Goal: Task Accomplishment & Management: Complete application form

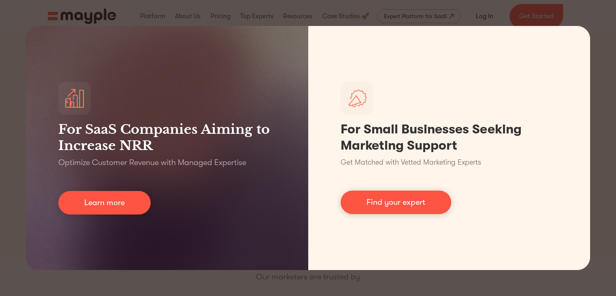
click at [571, 17] on div "For SaaS Companies Aiming to Increase NRR Optimize Customer Revenue with Manage…" at bounding box center [308, 148] width 616 height 296
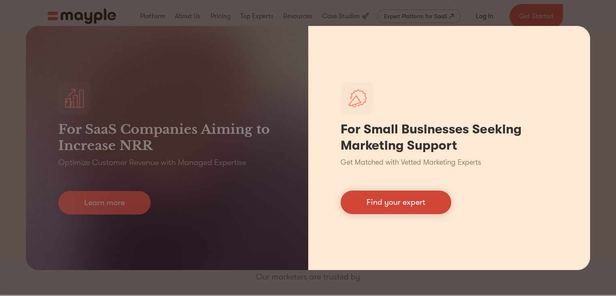
click at [405, 204] on link "Find your expert" at bounding box center [396, 202] width 111 height 24
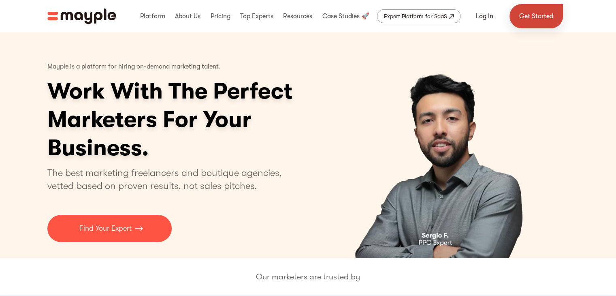
click at [535, 20] on link "Get Started" at bounding box center [536, 16] width 53 height 24
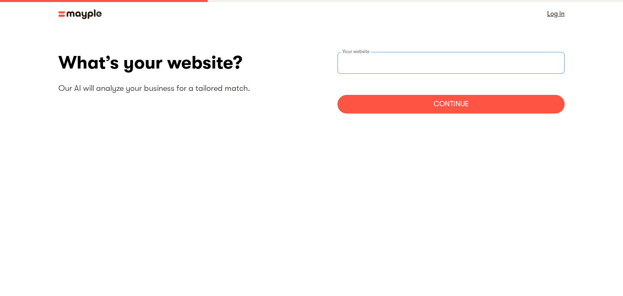
click at [382, 67] on input "websiteStep" at bounding box center [450, 63] width 227 height 22
click at [381, 60] on input "websiteStep" at bounding box center [450, 63] width 227 height 22
click at [395, 110] on div "Continue" at bounding box center [450, 104] width 227 height 19
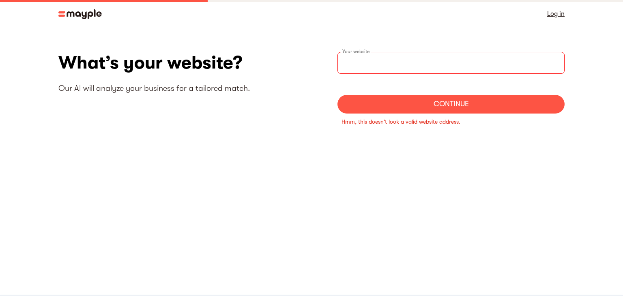
click at [385, 68] on input "websiteStep" at bounding box center [450, 63] width 227 height 22
type input "f"
type input "F"
type input "E"
drag, startPoint x: 441, startPoint y: 62, endPoint x: 321, endPoint y: 61, distance: 120.0
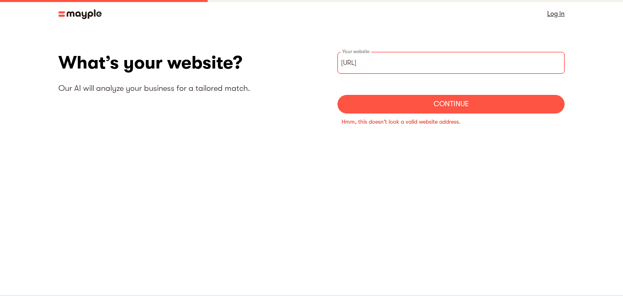
click at [321, 61] on div "What’s your website? Our AI will analyze your business for a tailored match. ht…" at bounding box center [311, 94] width 506 height 84
paste input "csgpakistan.com/"
type input "https://csgpakistan.com/"
click at [405, 113] on div "Continue" at bounding box center [450, 104] width 227 height 19
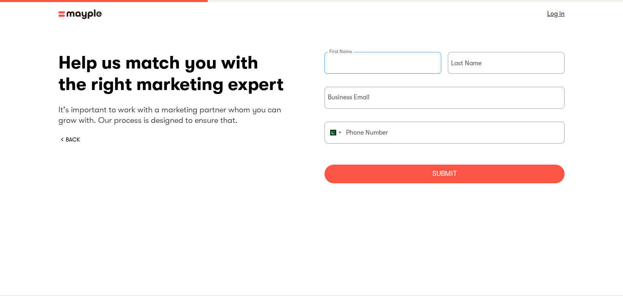
click at [351, 58] on input "briefForm" at bounding box center [382, 63] width 117 height 22
type input "Umar"
type input "Hayat"
type input "03403075173"
click at [376, 98] on input "briefForm" at bounding box center [444, 98] width 240 height 22
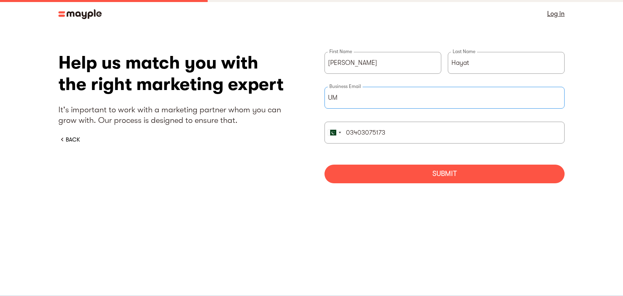
type input "U"
click at [461, 174] on div "Submit" at bounding box center [444, 174] width 240 height 19
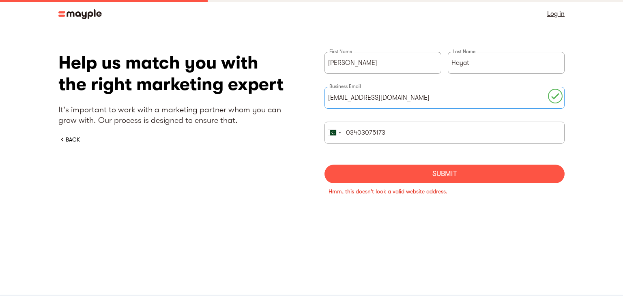
drag, startPoint x: 436, startPoint y: 97, endPoint x: 319, endPoint y: 94, distance: 116.3
click at [319, 94] on div "Help us match you with the right marketing expert It's important to work with a…" at bounding box center [311, 129] width 506 height 154
type input "hr@csgpakistan.com"
click at [424, 174] on div "Submit" at bounding box center [444, 174] width 240 height 19
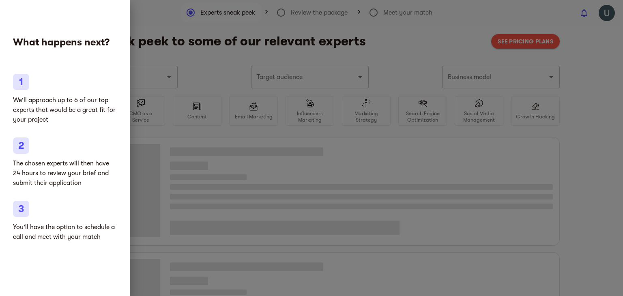
type input "Marketing agencies"
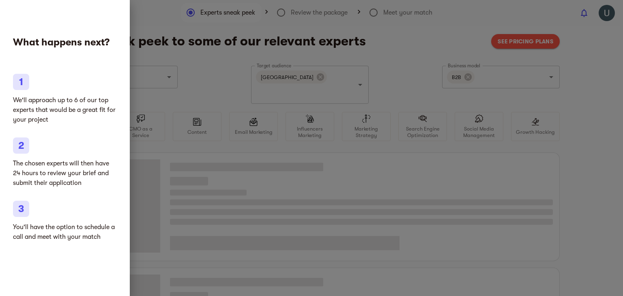
click at [407, 57] on div at bounding box center [311, 148] width 623 height 296
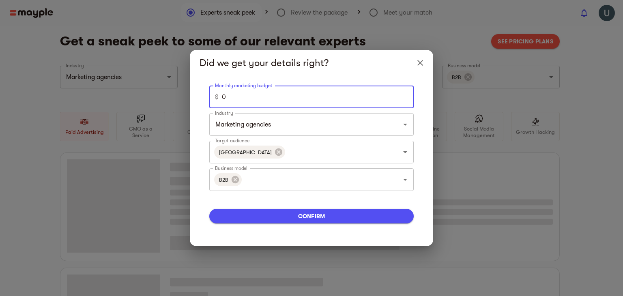
click at [340, 106] on input "0" at bounding box center [318, 97] width 192 height 23
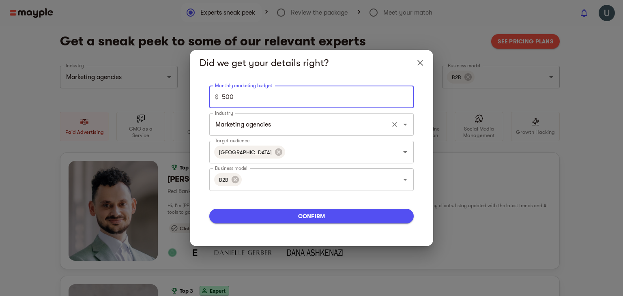
type input "500"
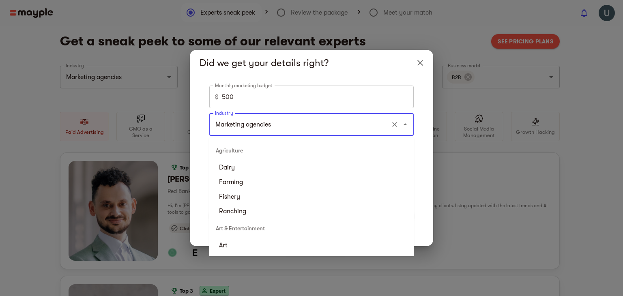
click at [381, 130] on input "Marketing agencies" at bounding box center [300, 124] width 174 height 15
type input "e"
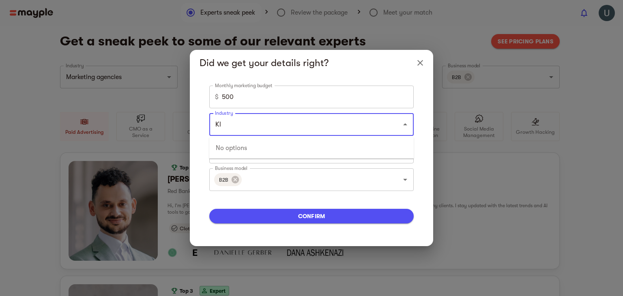
type input "K"
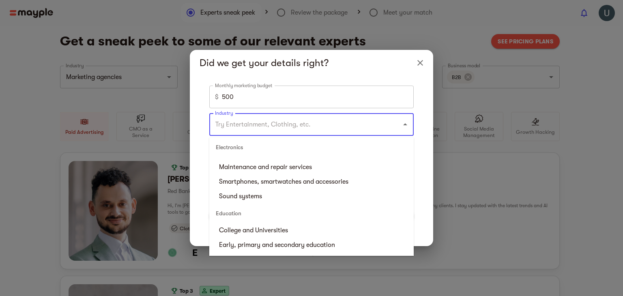
scroll to position [655, 0]
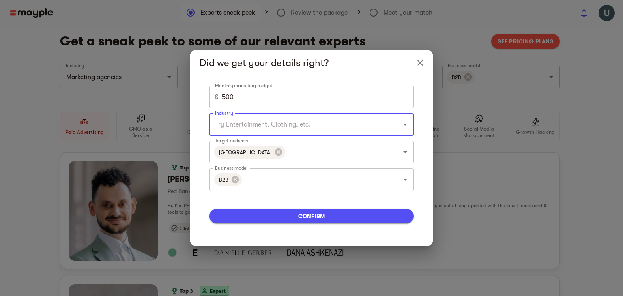
click at [293, 127] on input "Industry" at bounding box center [300, 124] width 174 height 15
type input "emai"
click at [375, 179] on input "Business model" at bounding box center [315, 179] width 144 height 15
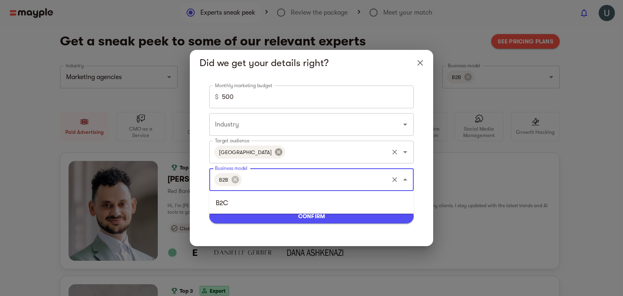
click at [274, 151] on icon at bounding box center [278, 152] width 9 height 9
click at [402, 154] on icon "Open" at bounding box center [405, 152] width 10 height 10
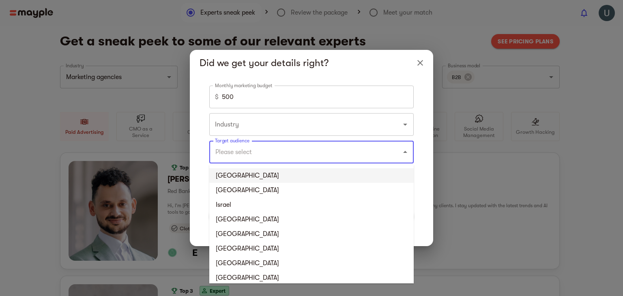
click at [255, 180] on li "United States" at bounding box center [311, 175] width 204 height 15
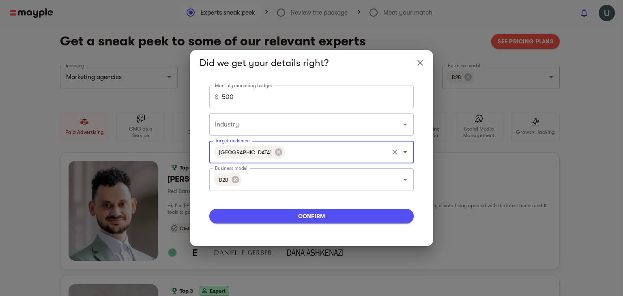
click at [407, 153] on icon "Open" at bounding box center [405, 152] width 10 height 10
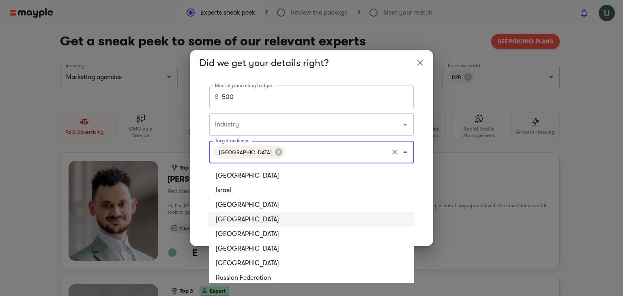
click at [257, 216] on li "Germany" at bounding box center [311, 219] width 204 height 15
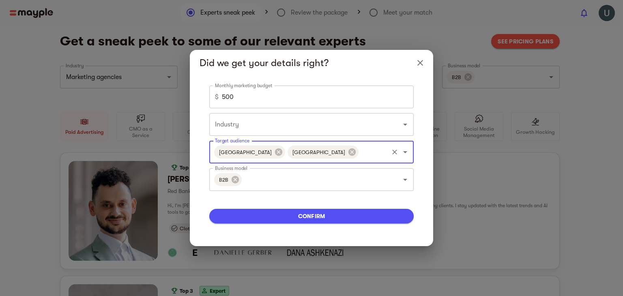
click at [407, 152] on icon "Open" at bounding box center [405, 152] width 10 height 10
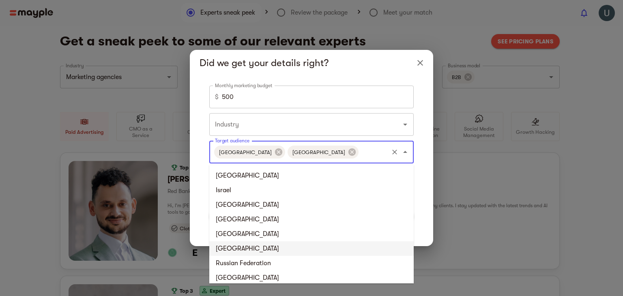
click at [240, 248] on li "Japan" at bounding box center [311, 248] width 204 height 15
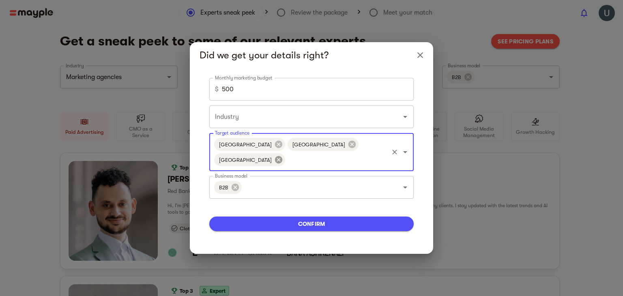
click at [282, 156] on icon at bounding box center [278, 159] width 7 height 7
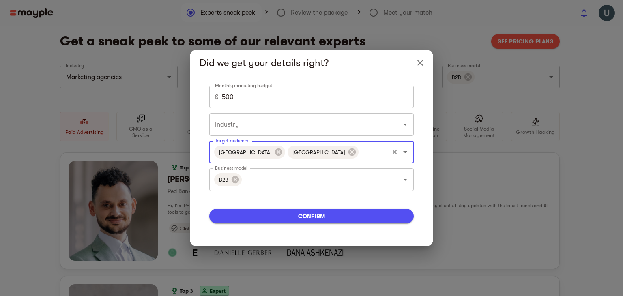
click at [403, 153] on icon "Open" at bounding box center [405, 152] width 10 height 10
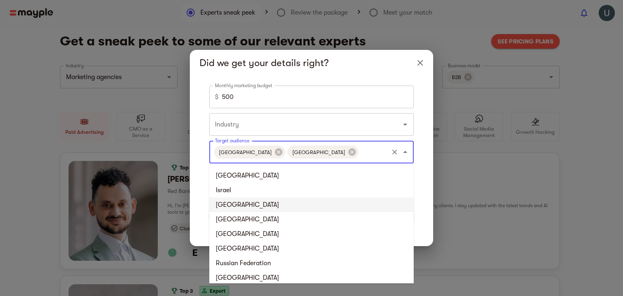
click at [248, 205] on li "France" at bounding box center [311, 204] width 204 height 15
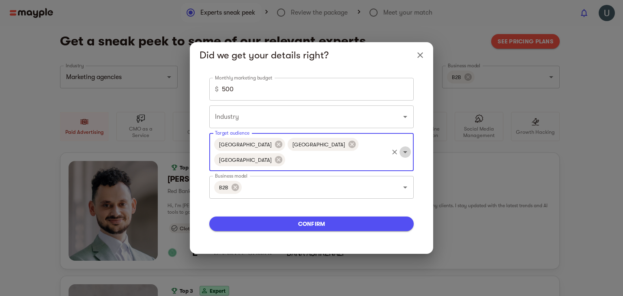
click at [403, 153] on icon "Open" at bounding box center [405, 152] width 10 height 10
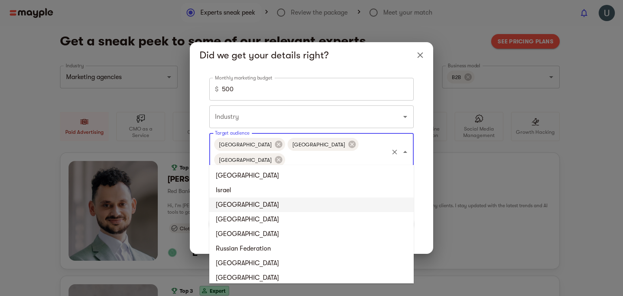
click at [251, 207] on li "[GEOGRAPHIC_DATA]" at bounding box center [311, 204] width 204 height 15
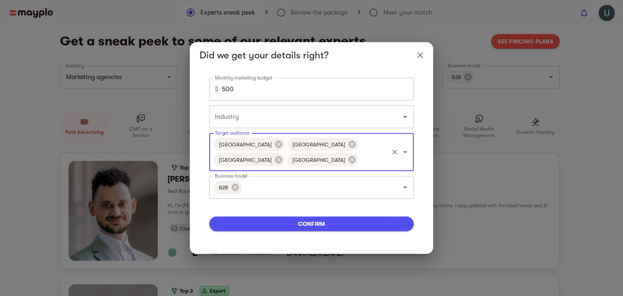
click at [405, 153] on icon "Open" at bounding box center [405, 152] width 4 height 2
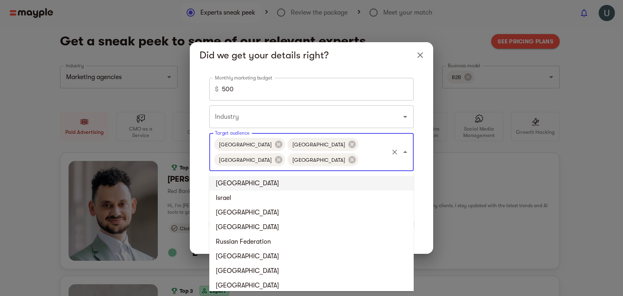
click at [298, 184] on li "United Kingdom" at bounding box center [311, 183] width 204 height 15
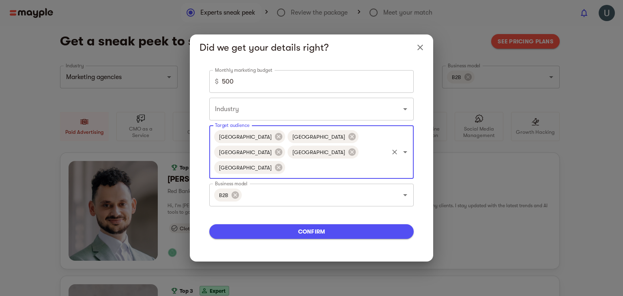
click at [406, 154] on icon "Open" at bounding box center [405, 152] width 10 height 10
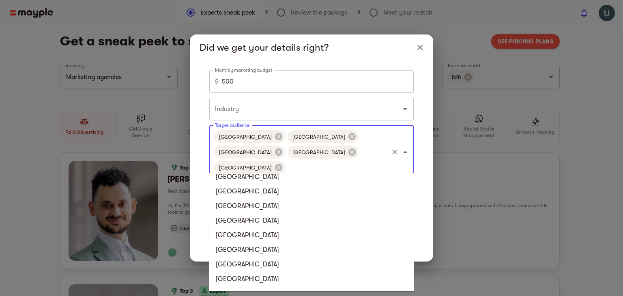
scroll to position [347, 0]
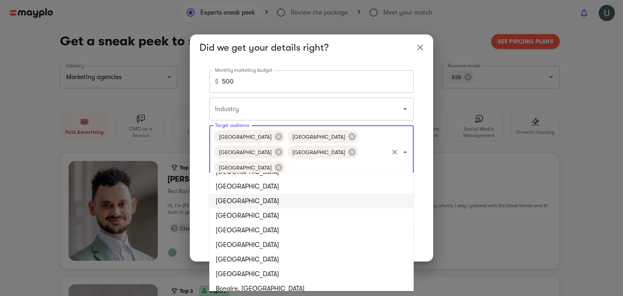
click at [251, 195] on li "Belgium" at bounding box center [311, 201] width 204 height 15
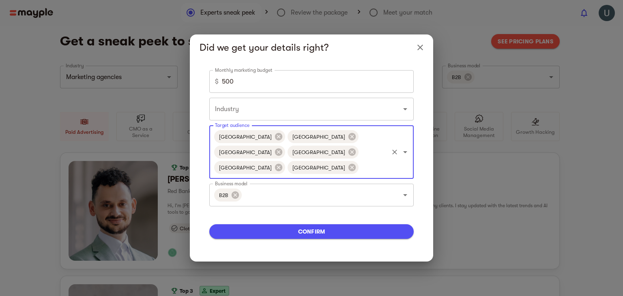
click at [403, 154] on icon "Open" at bounding box center [405, 152] width 10 height 10
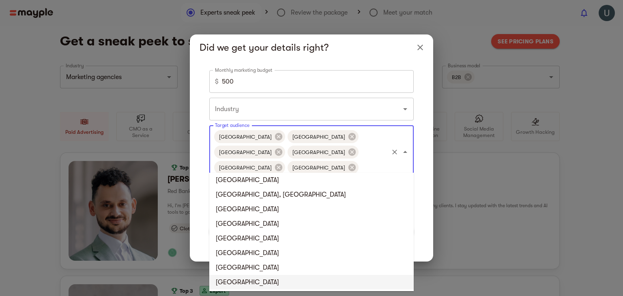
scroll to position [820, 0]
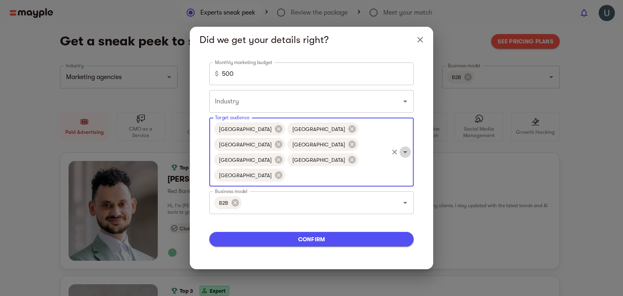
click at [406, 153] on icon "Open" at bounding box center [405, 152] width 10 height 10
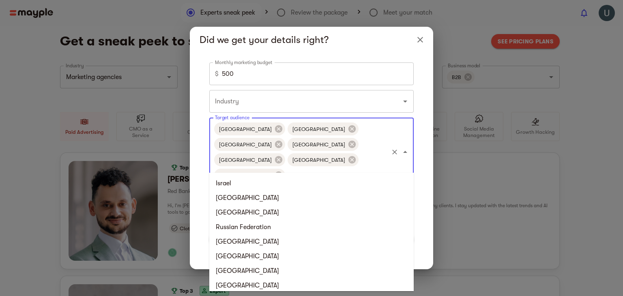
scroll to position [806, 0]
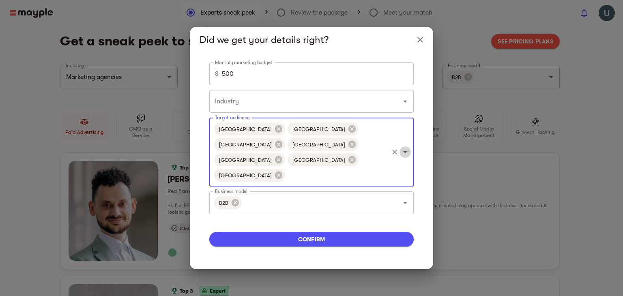
click at [404, 153] on icon "Open" at bounding box center [405, 152] width 10 height 10
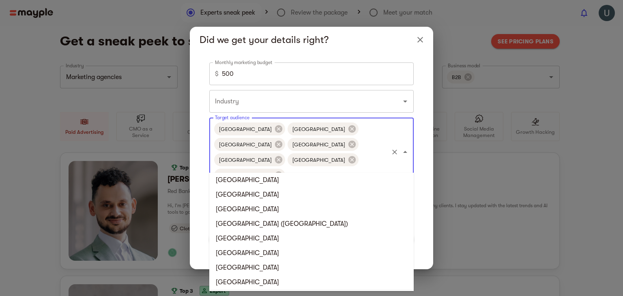
scroll to position [1025, 0]
click at [226, 255] on li "Finland" at bounding box center [311, 253] width 204 height 15
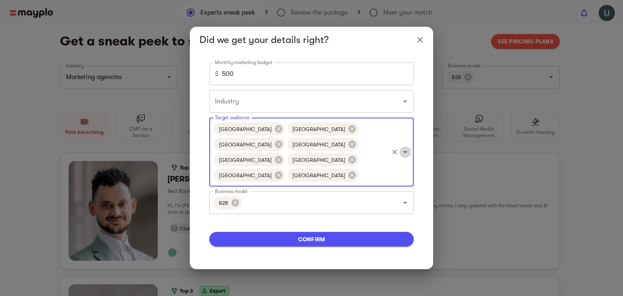
click at [406, 155] on icon "Open" at bounding box center [405, 152] width 10 height 10
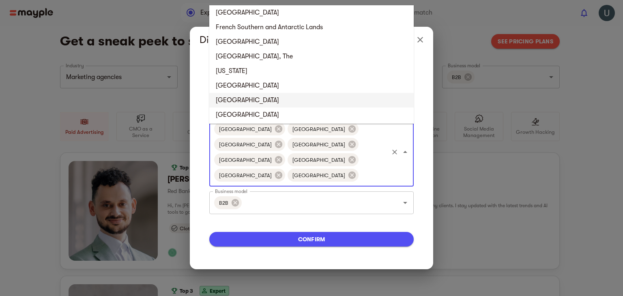
scroll to position [1156, 0]
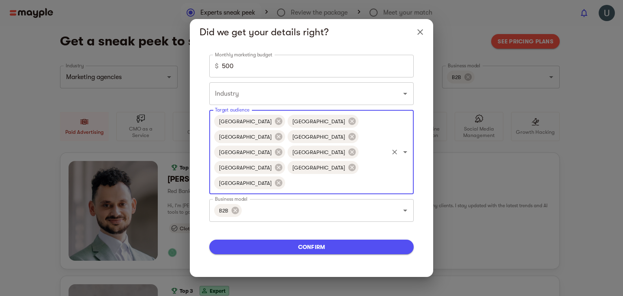
click at [405, 154] on icon "Open" at bounding box center [405, 152] width 10 height 10
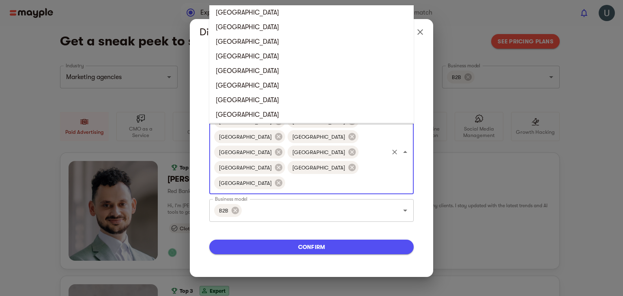
scroll to position [2177, 0]
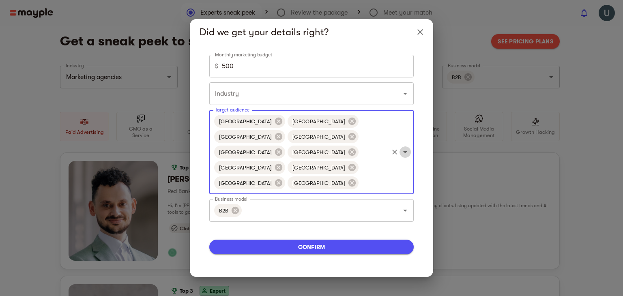
click at [405, 154] on icon "Open" at bounding box center [405, 152] width 10 height 10
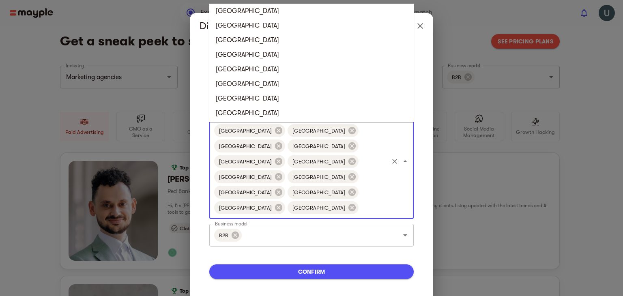
scroll to position [441, 0]
click at [305, 68] on li "Brazil" at bounding box center [311, 69] width 204 height 15
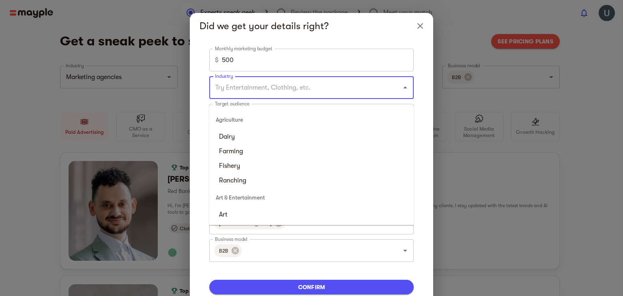
click at [288, 95] on input "Industry" at bounding box center [300, 87] width 174 height 15
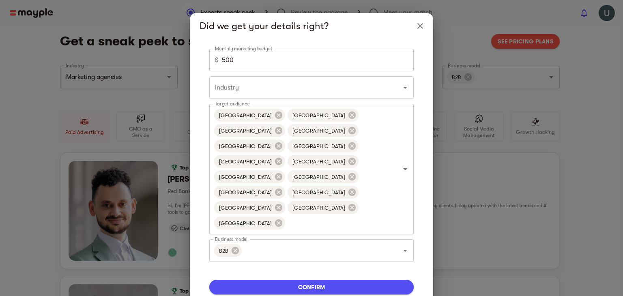
click at [419, 99] on div "Monthly marketing budget $ 500 Monthly marketing budget Industry Industry Targe…" at bounding box center [311, 178] width 224 height 259
click at [406, 92] on icon "Open" at bounding box center [405, 88] width 10 height 10
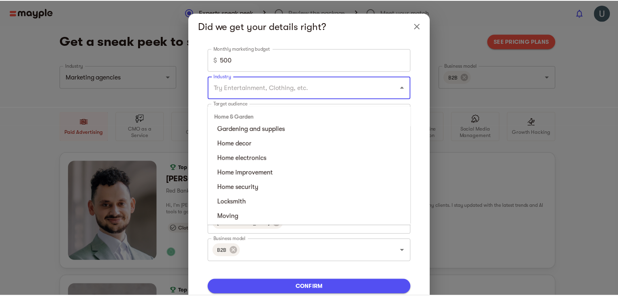
scroll to position [1461, 0]
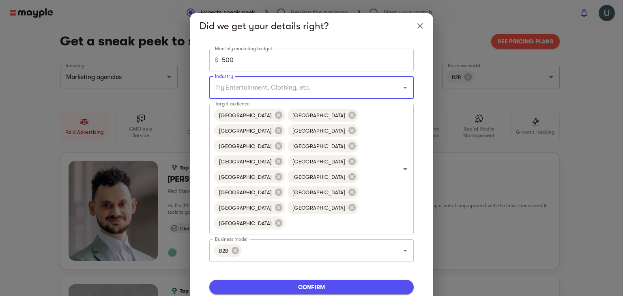
click at [318, 89] on input "Industry" at bounding box center [300, 87] width 174 height 15
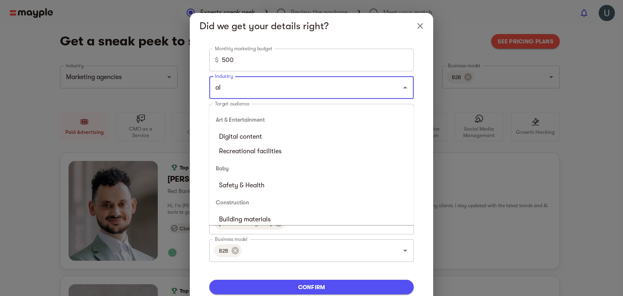
type input "a"
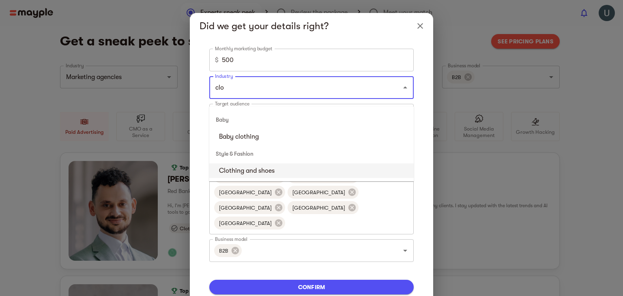
click at [253, 167] on li "Clothing and shoes" at bounding box center [311, 170] width 204 height 15
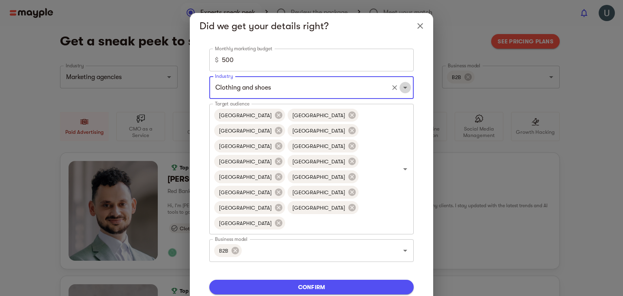
click at [407, 92] on icon "Open" at bounding box center [405, 88] width 10 height 10
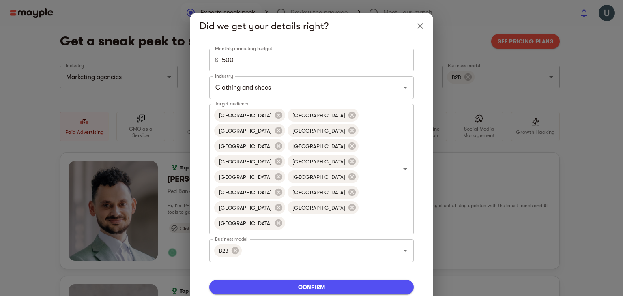
click at [430, 115] on div "Monthly marketing budget $ 500 Monthly marketing budget Industry Clothing and s…" at bounding box center [311, 178] width 243 height 278
click at [405, 246] on icon "Open" at bounding box center [405, 251] width 10 height 10
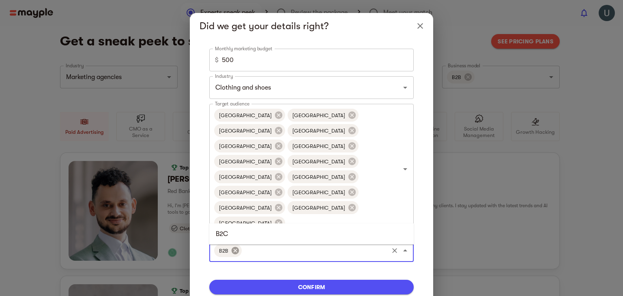
click at [236, 246] on icon at bounding box center [235, 250] width 9 height 9
click at [235, 230] on li "B2B" at bounding box center [311, 234] width 204 height 15
click at [407, 92] on icon "Open" at bounding box center [405, 88] width 10 height 10
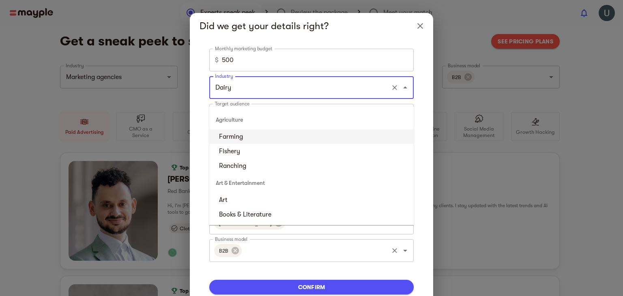
click at [364, 95] on input "Dairy" at bounding box center [300, 87] width 174 height 15
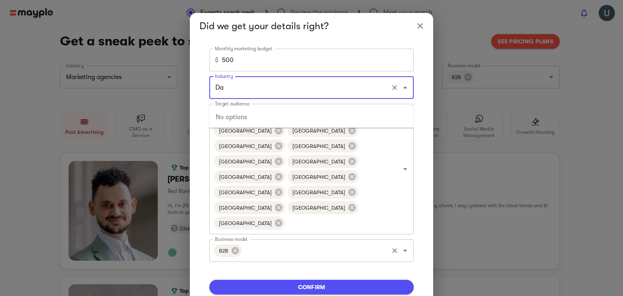
type input "D"
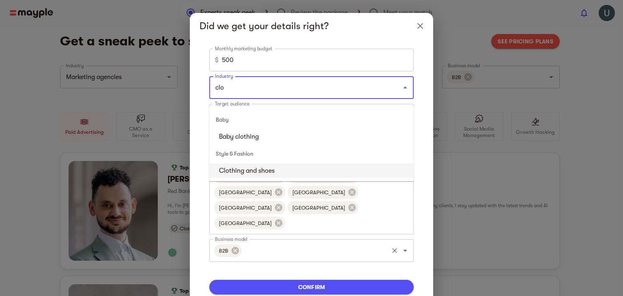
click at [293, 172] on li "Clothing and shoes" at bounding box center [311, 170] width 204 height 15
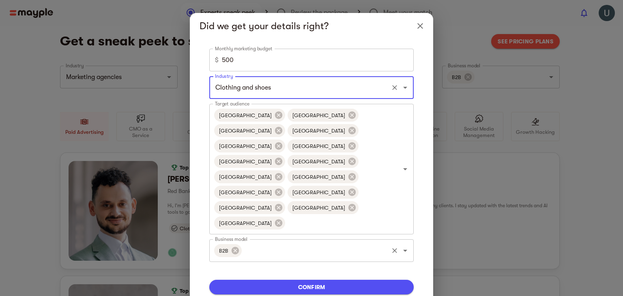
type input "Clothing and shoes"
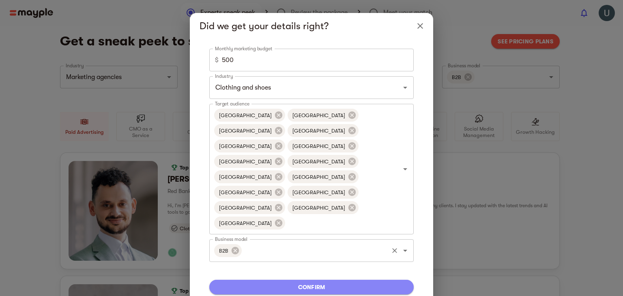
click at [271, 282] on span "confirm" at bounding box center [311, 287] width 191 height 10
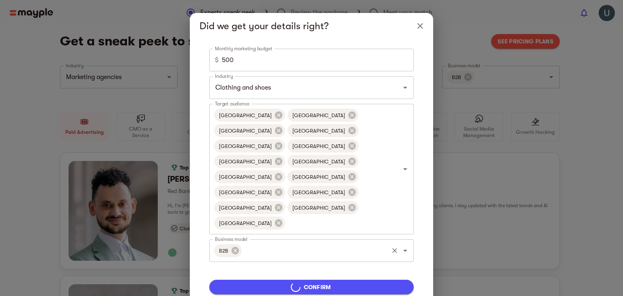
type input "5000"
type input "Marketing agencies"
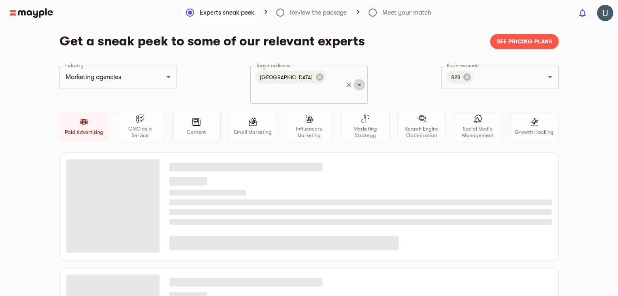
click at [359, 80] on icon "Open" at bounding box center [360, 85] width 10 height 10
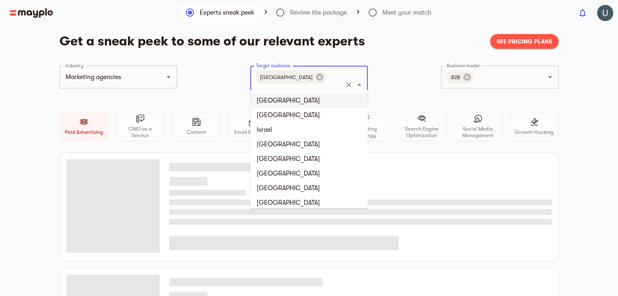
click at [314, 99] on li "United States" at bounding box center [309, 100] width 118 height 15
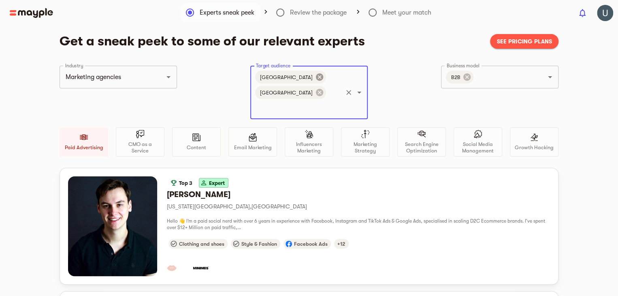
click at [316, 79] on icon at bounding box center [319, 76] width 7 height 7
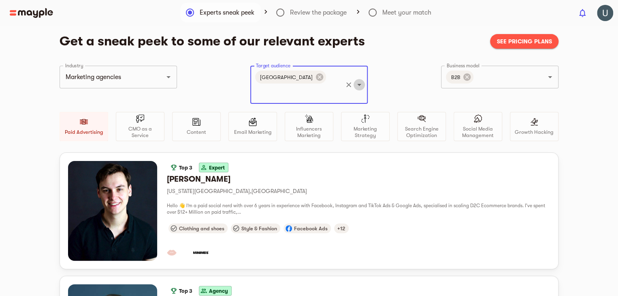
click at [359, 81] on icon "Open" at bounding box center [360, 85] width 10 height 10
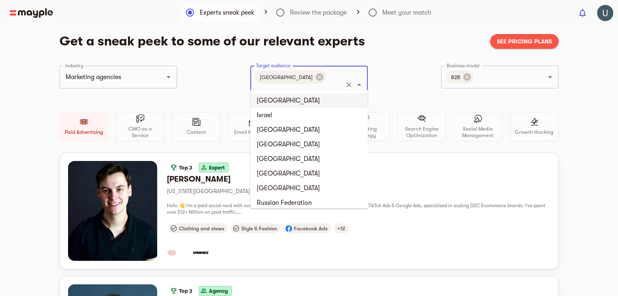
click at [299, 104] on li "United Kingdom" at bounding box center [309, 100] width 118 height 15
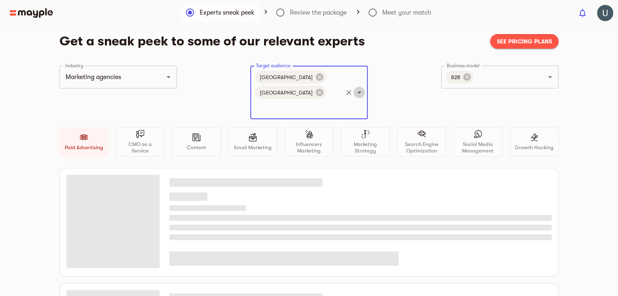
click at [358, 88] on icon "Open" at bounding box center [360, 93] width 10 height 10
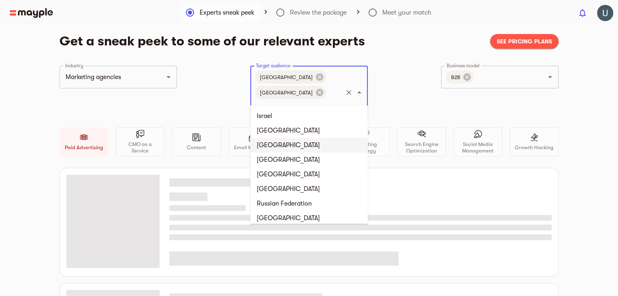
click at [305, 142] on li "Germany" at bounding box center [309, 145] width 118 height 15
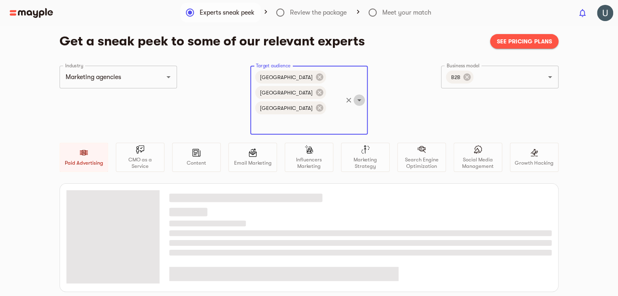
click at [360, 99] on icon "Open" at bounding box center [359, 100] width 4 height 2
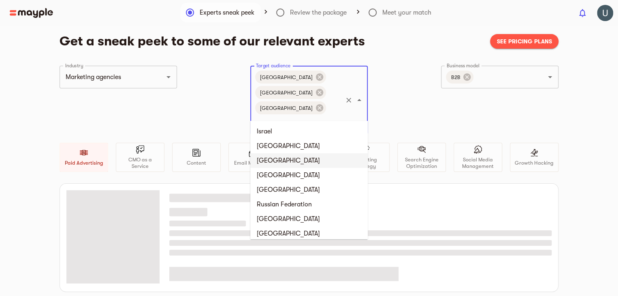
click at [293, 162] on li "[GEOGRAPHIC_DATA]" at bounding box center [309, 160] width 118 height 15
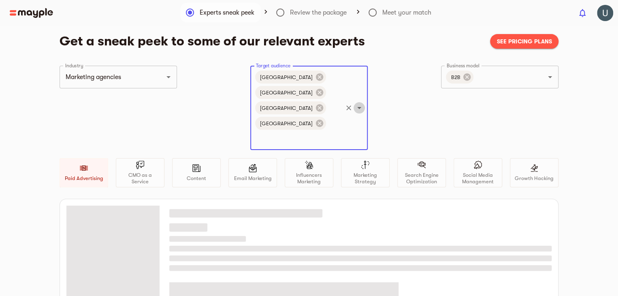
click at [357, 103] on icon "Open" at bounding box center [360, 108] width 10 height 10
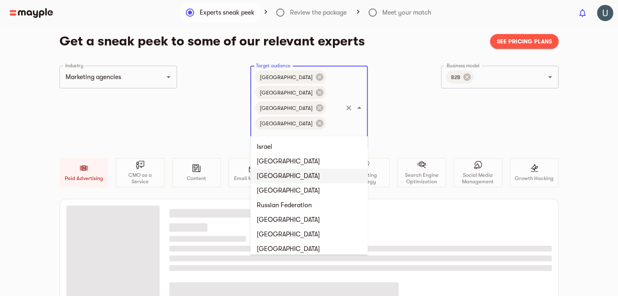
click at [290, 175] on li "Italy" at bounding box center [309, 176] width 118 height 15
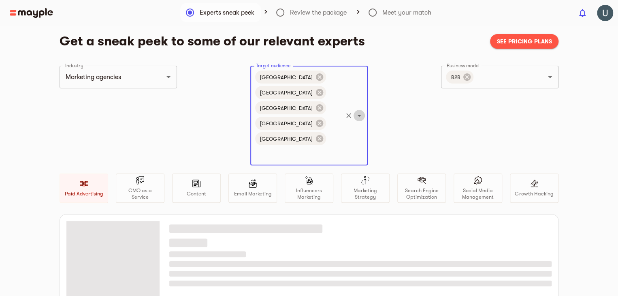
click at [356, 111] on icon "Open" at bounding box center [360, 116] width 10 height 10
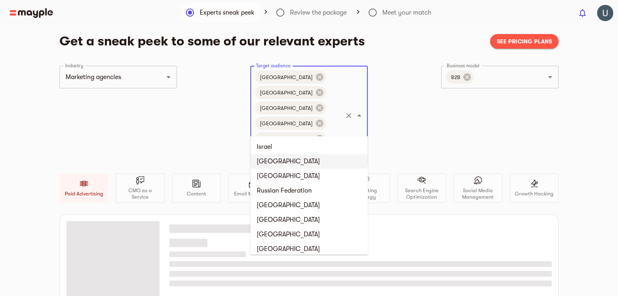
click at [278, 168] on li "France" at bounding box center [309, 161] width 118 height 15
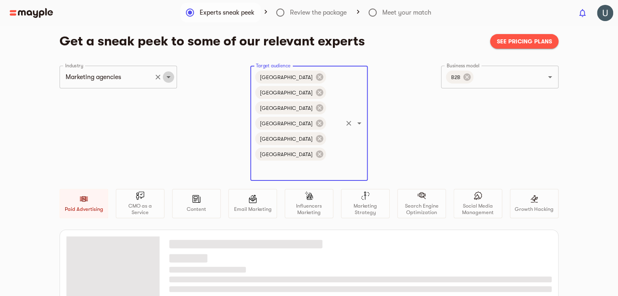
click at [166, 76] on icon "Open" at bounding box center [169, 77] width 10 height 10
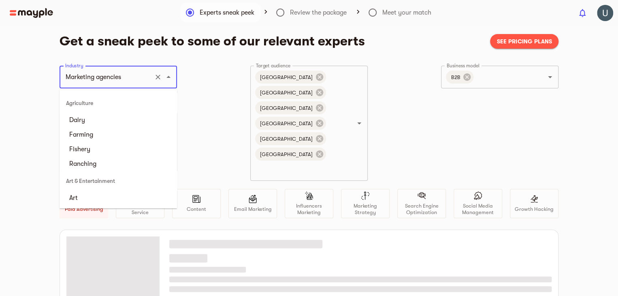
click at [225, 94] on div "Industry Marketing agencies Industry Target audience United States United Kingd…" at bounding box center [309, 148] width 499 height 164
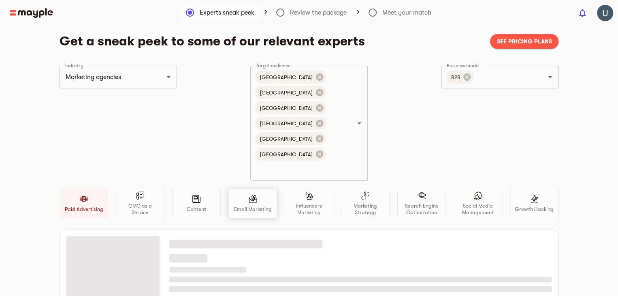
click at [258, 189] on div "Email Marketing" at bounding box center [253, 203] width 49 height 29
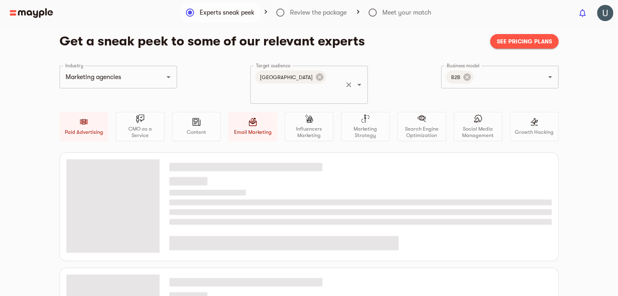
click at [359, 84] on icon "Open" at bounding box center [359, 85] width 4 height 2
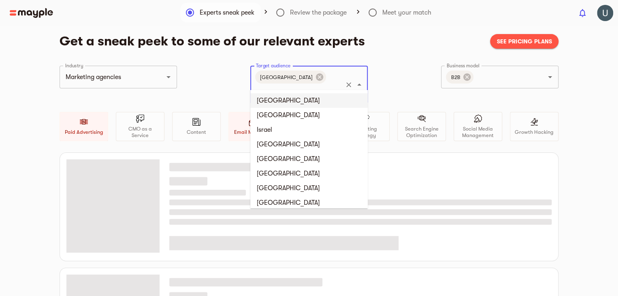
click at [297, 103] on li "United States" at bounding box center [309, 100] width 118 height 15
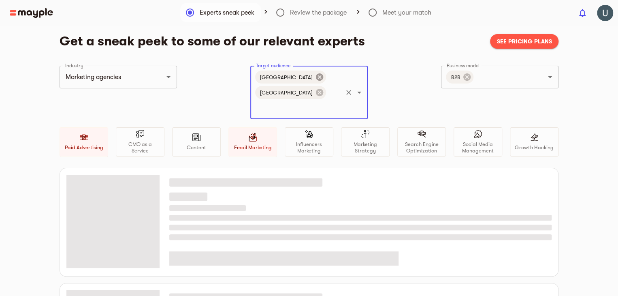
click at [316, 77] on icon at bounding box center [319, 76] width 7 height 7
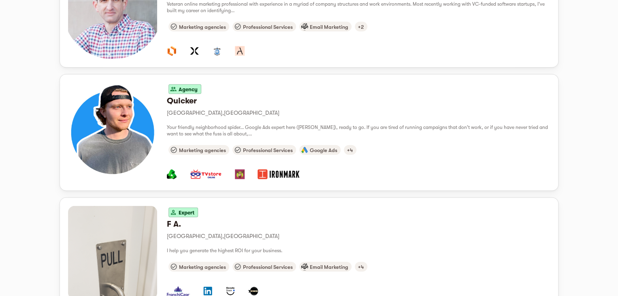
scroll to position [954, 0]
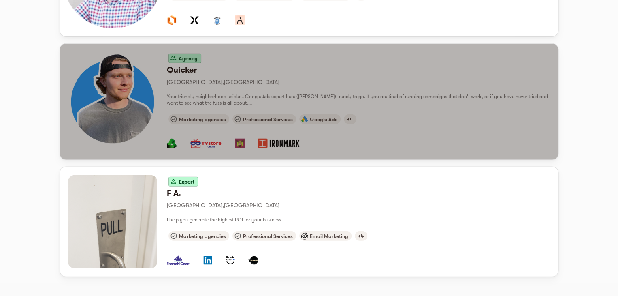
click at [180, 65] on h6 "Quicker" at bounding box center [358, 70] width 383 height 11
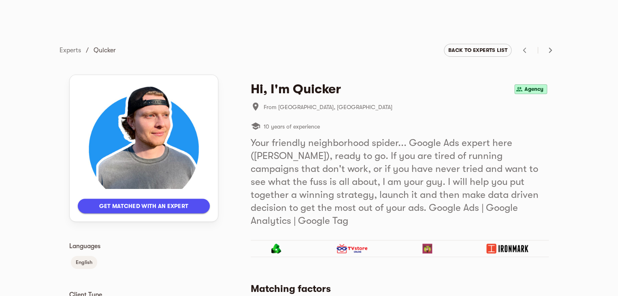
scroll to position [954, 0]
